Goal: Information Seeking & Learning: Learn about a topic

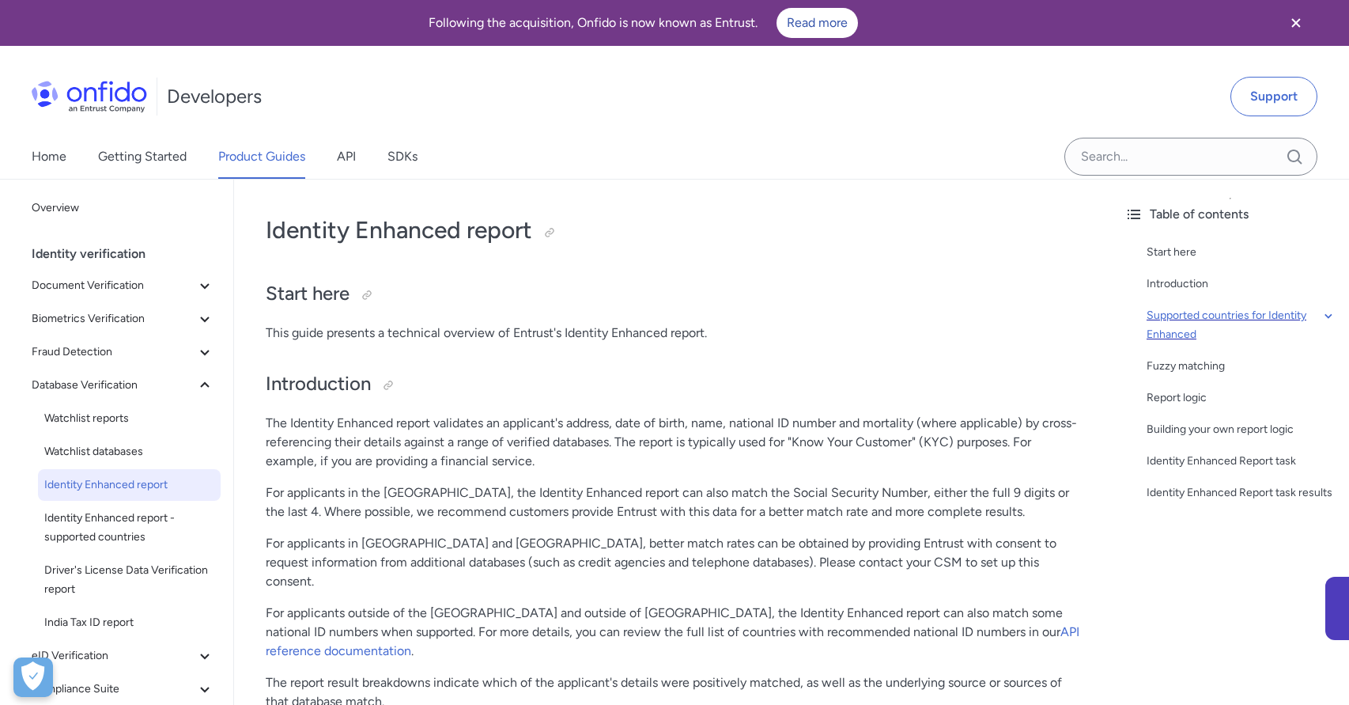
click at [1294, 316] on div "Supported countries for Identity Enhanced" at bounding box center [1242, 325] width 190 height 38
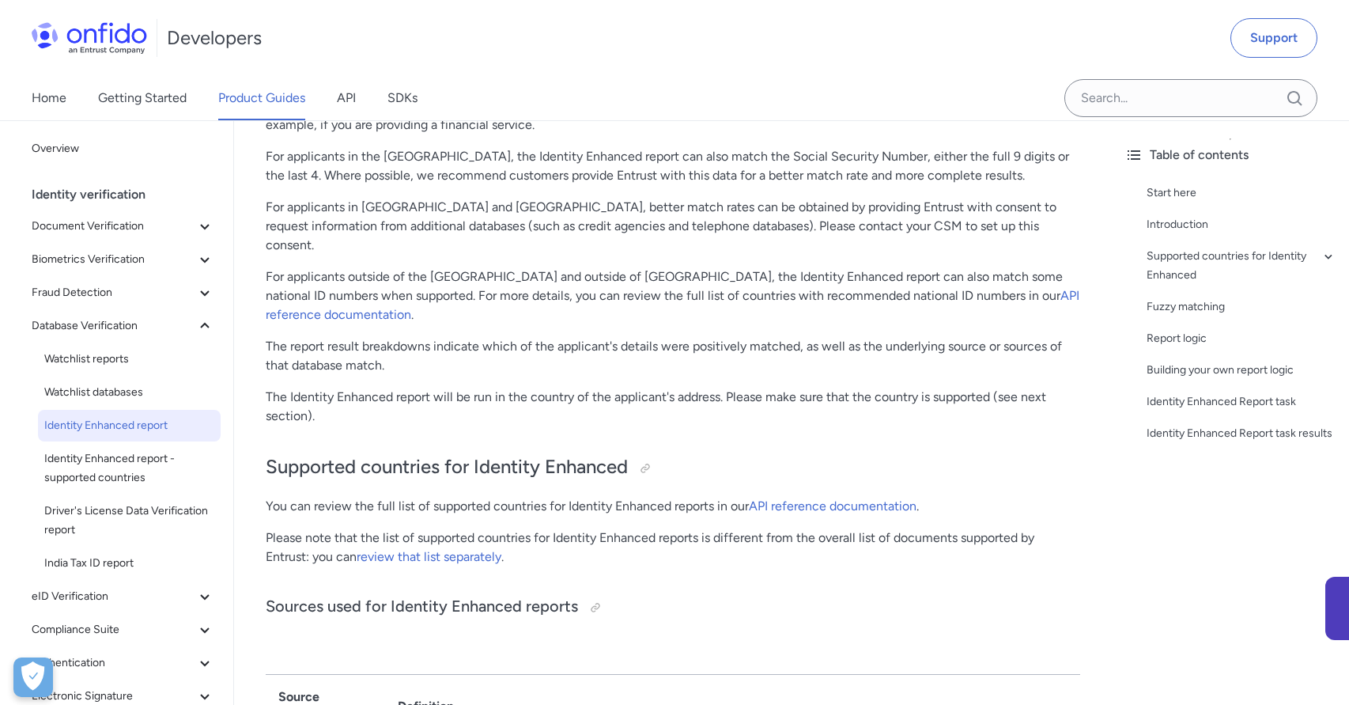
scroll to position [637, 0]
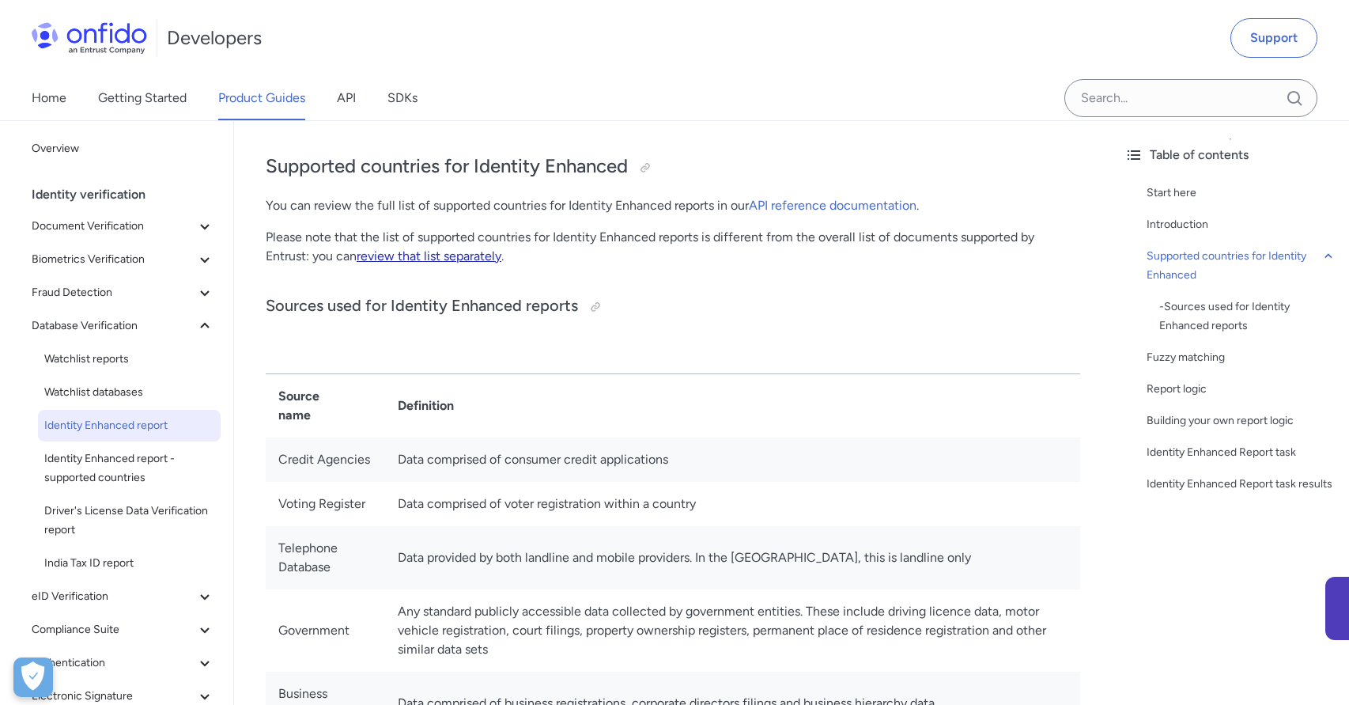
click at [442, 248] on link "review that list separately" at bounding box center [429, 255] width 145 height 15
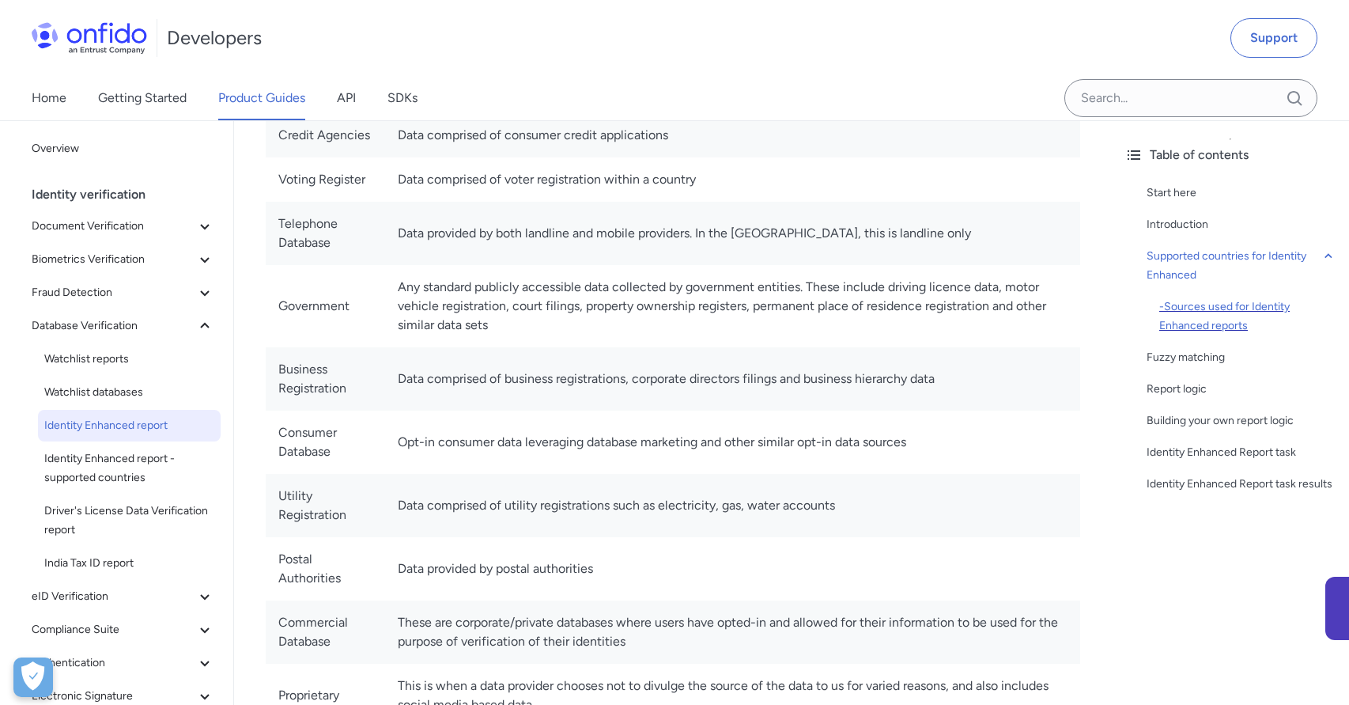
click at [1259, 308] on div "- Sources used for Identity Enhanced reports" at bounding box center [1248, 316] width 177 height 38
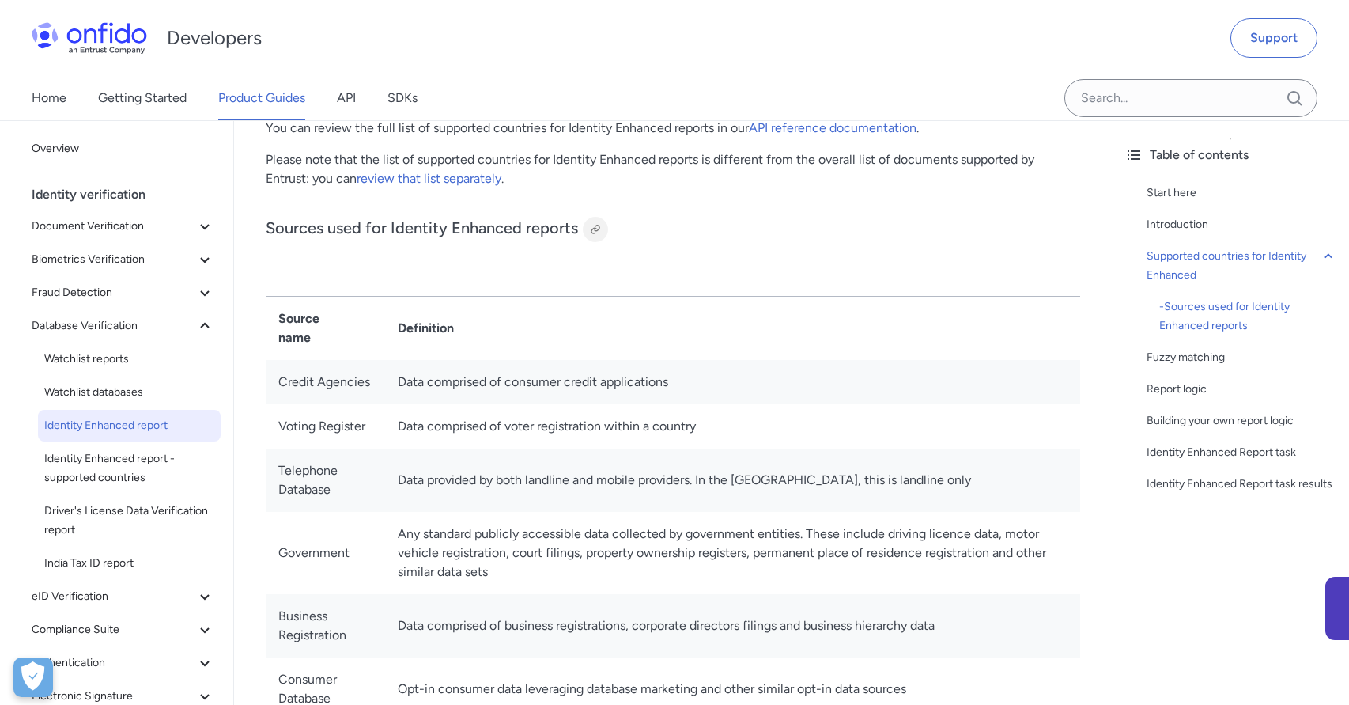
scroll to position [713, 0]
click at [599, 224] on div at bounding box center [595, 230] width 13 height 13
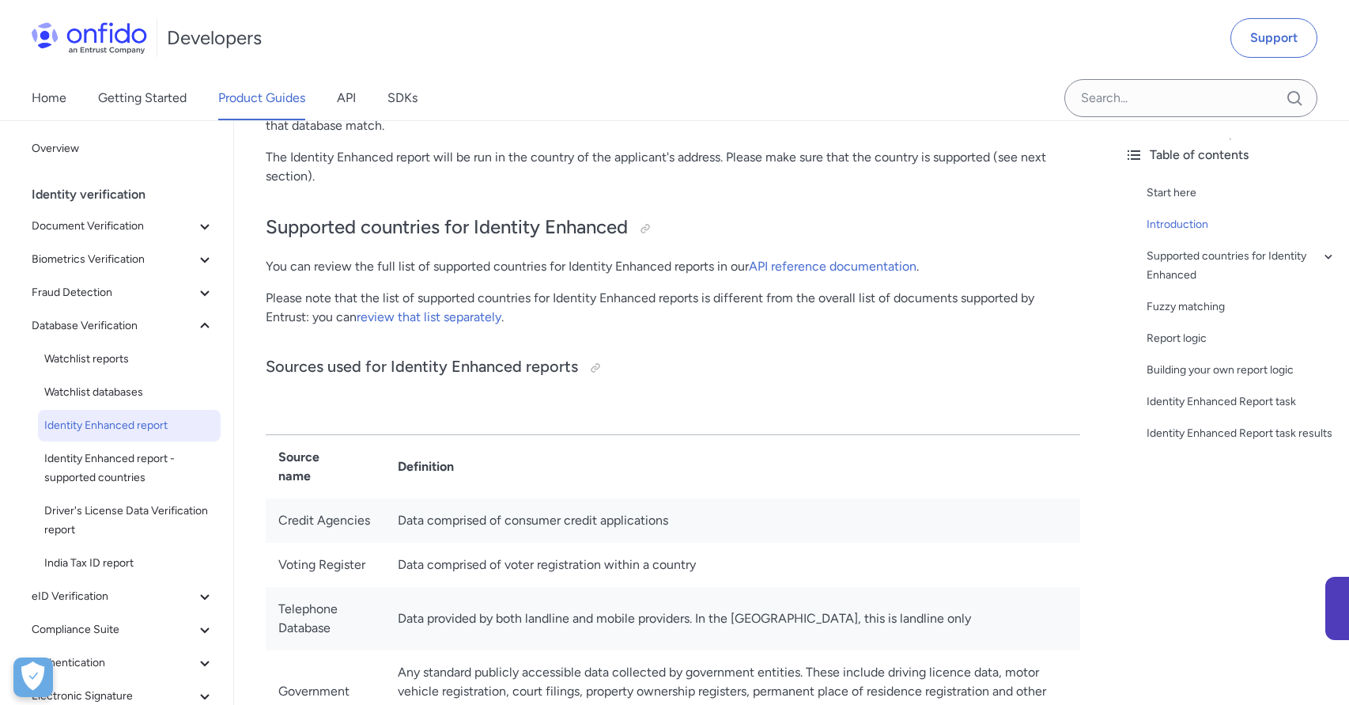
scroll to position [595, 0]
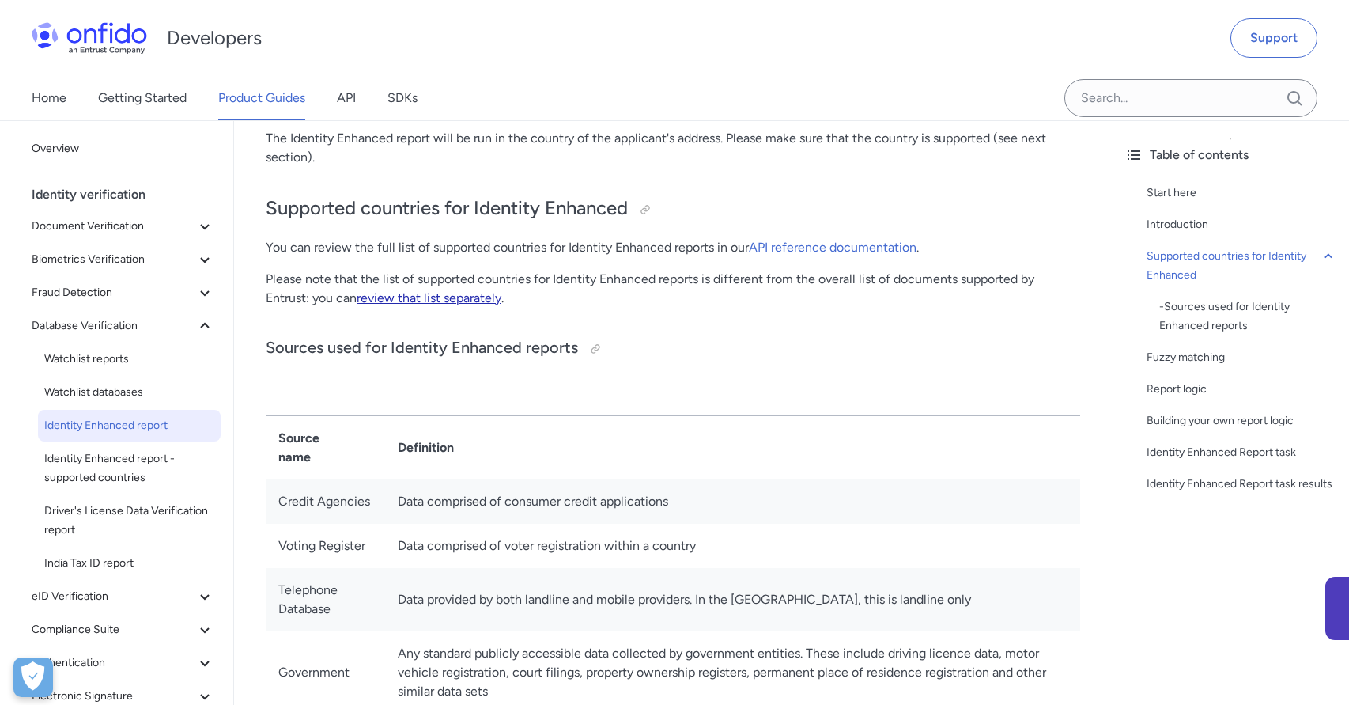
click at [430, 290] on link "review that list separately" at bounding box center [429, 297] width 145 height 15
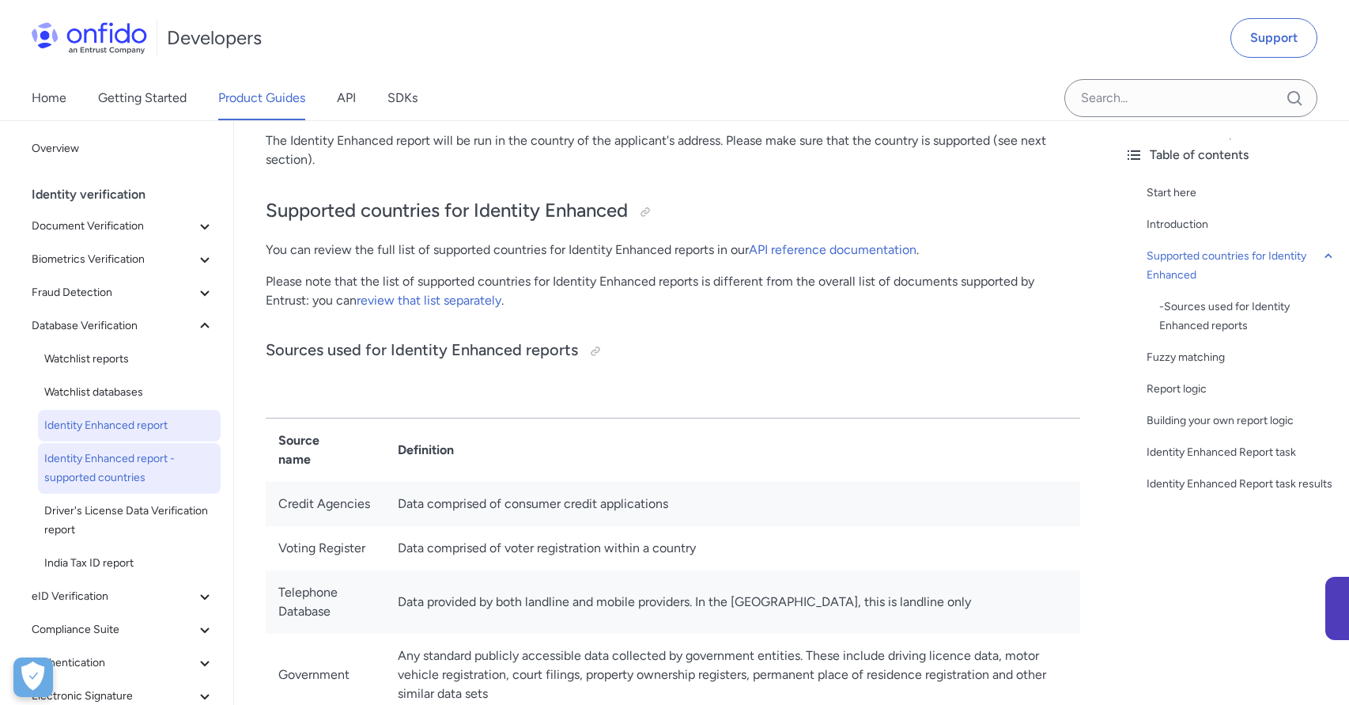
click at [86, 467] on span "Identity Enhanced report - supported countries" at bounding box center [129, 468] width 170 height 38
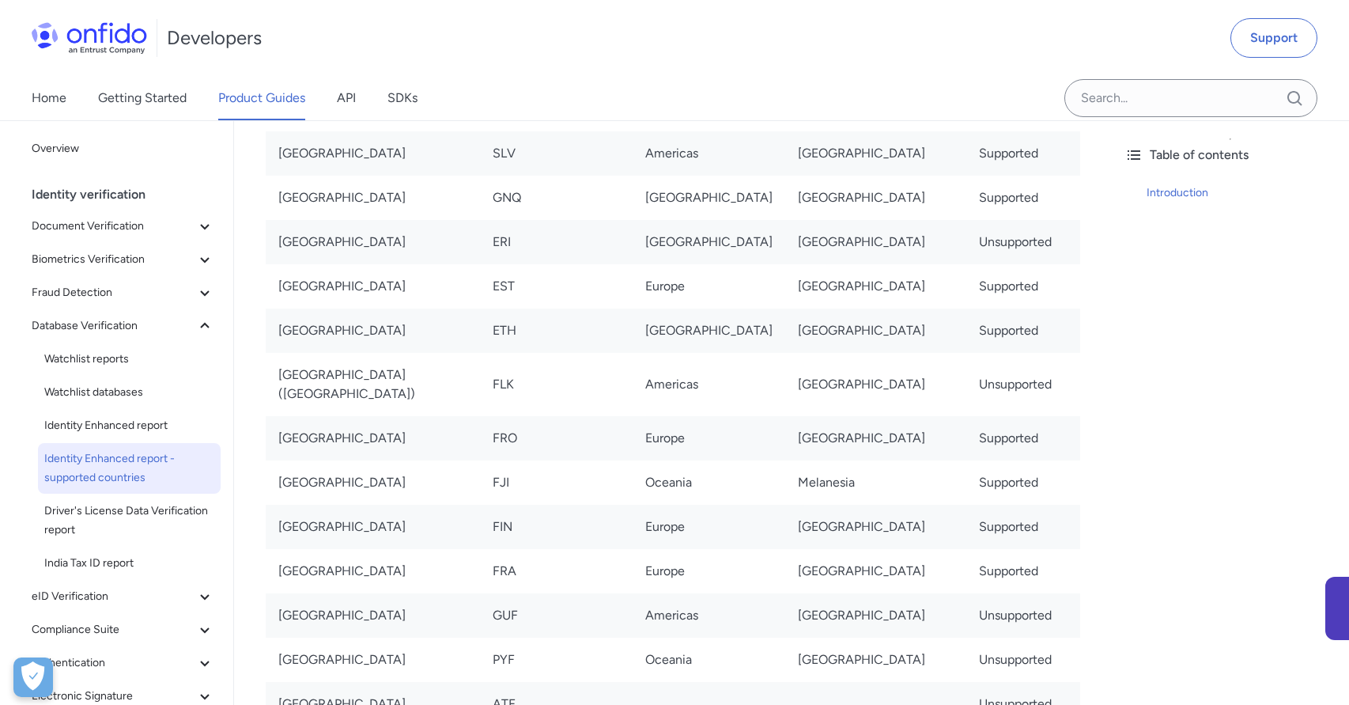
scroll to position [2283, 0]
